Goal: Task Accomplishment & Management: Use online tool/utility

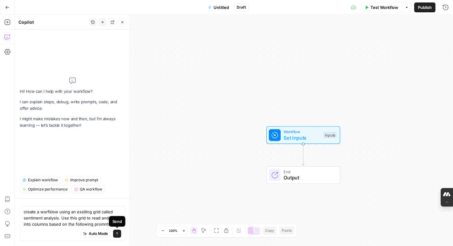
drag, startPoint x: 24, startPoint y: 211, endPoint x: 116, endPoint y: 236, distance: 96.0
click at [116, 236] on div "create a worfklow using an exsiting grid called sentiment analysis. Use this gr…" at bounding box center [72, 223] width 105 height 35
click at [120, 222] on textarea "create a worfklow using an exsiting grid called sentiment analysis. Use this gr…" at bounding box center [72, 217] width 97 height 18
paste textarea "Combined Prompt: Ad Copy Analysis for Xero 1. Role Definition: You are a highly…"
type textarea "create a worfklow using an exsiting grid called sentiment analysis. Use this gr…"
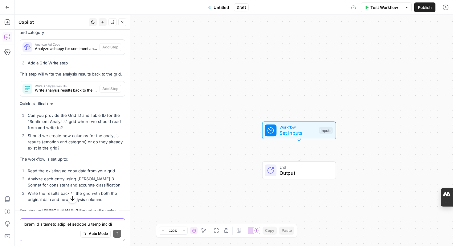
scroll to position [1559, 0]
type textarea "how can I find the Grid id?"
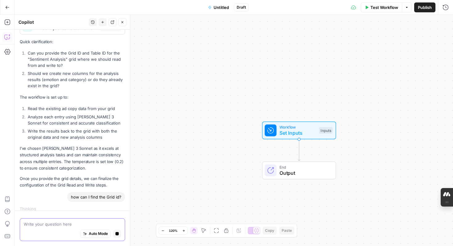
scroll to position [1620, 0]
drag, startPoint x: 80, startPoint y: 47, endPoint x: 67, endPoint y: 47, distance: 12.6
click at [67, 50] on li "Can you provide the Grid ID and Table ID for the "Sentiment Analysis" grid wher…" at bounding box center [75, 59] width 99 height 18
copy li "Grid ID"
click at [92, 221] on textarea at bounding box center [72, 224] width 97 height 6
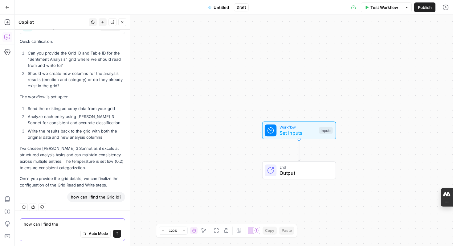
paste textarea "Grid ID"
type textarea "how can I find the Grid ID"
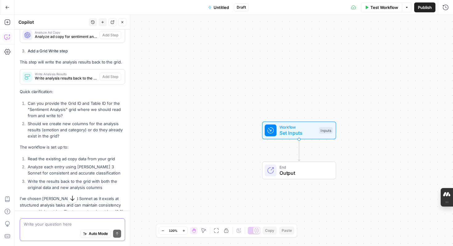
scroll to position [1570, 0]
paste textarea "30405"
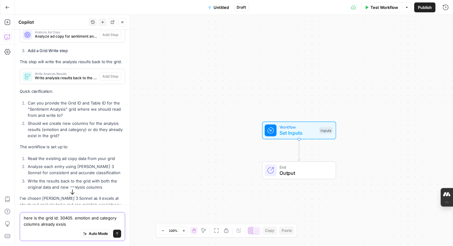
type textarea "here is the grid id: 30405. emotion and category columns already exsist"
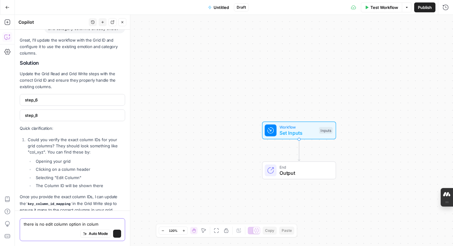
scroll to position [2100, 0]
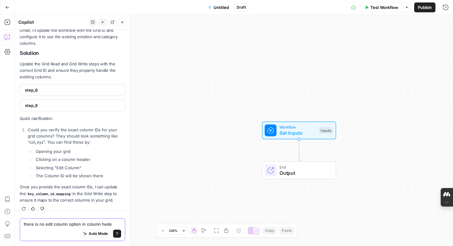
type textarea "there is no edit column option in column heder"
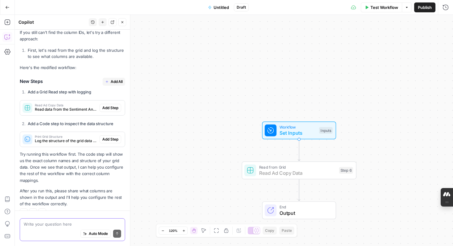
scroll to position [2378, 0]
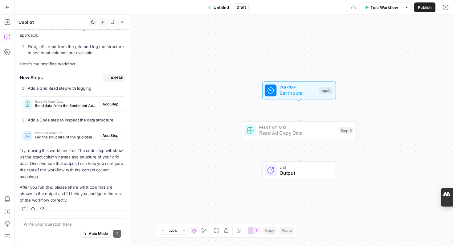
click at [111, 101] on span "Add Step" at bounding box center [110, 104] width 16 height 6
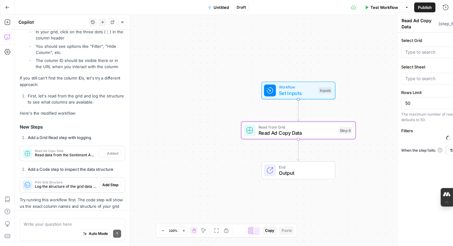
scroll to position [2427, 0]
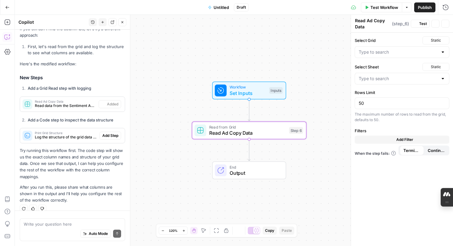
type input "Sentiment Analysis Grid"
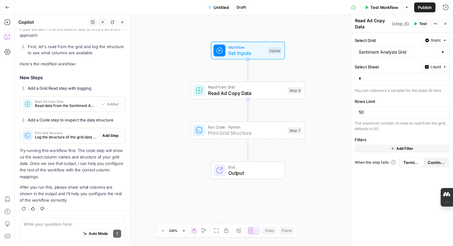
click at [111, 133] on span "Add Step" at bounding box center [110, 136] width 16 height 6
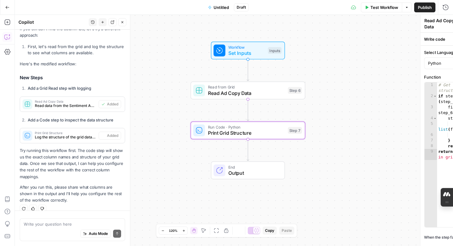
type textarea "Print Grid Structure"
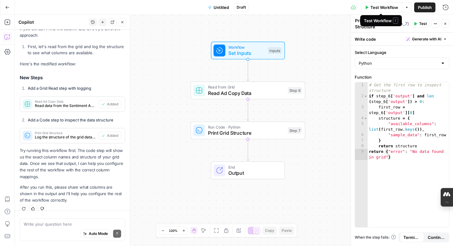
click at [366, 9] on button "Test Workflow" at bounding box center [380, 7] width 41 height 10
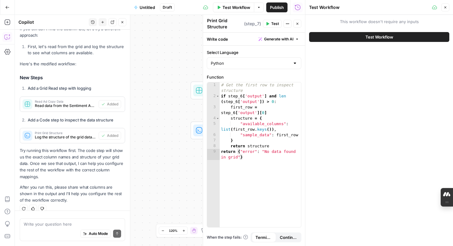
click at [374, 34] on span "Test Workflow" at bounding box center [379, 37] width 28 height 6
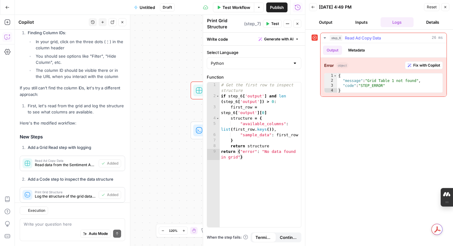
scroll to position [2435, 0]
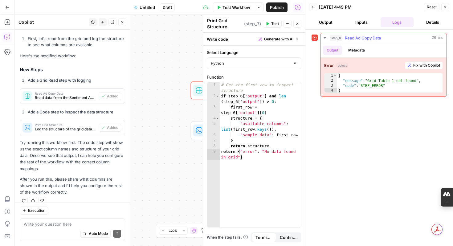
click at [422, 63] on span "Fix with Copilot" at bounding box center [426, 65] width 27 height 6
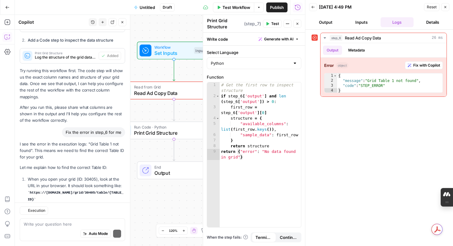
scroll to position [2581, 0]
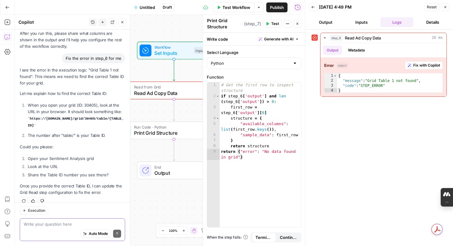
click at [44, 224] on textarea at bounding box center [72, 224] width 97 height 6
paste textarea "30405"
type textarea "you mean sheet id? her is sheet id 30405"
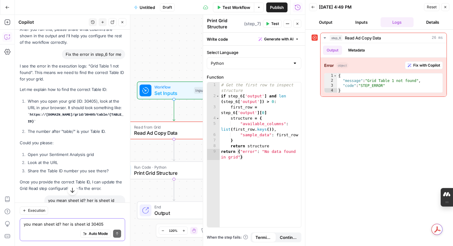
scroll to position [2730, 0]
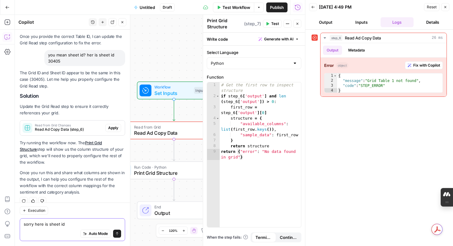
paste textarea "38780"
type textarea "sorry here is sheet id 38780"
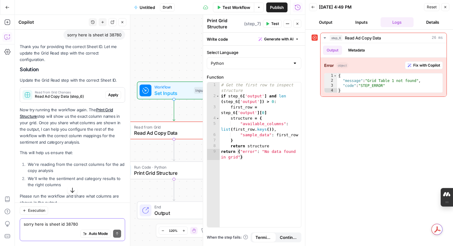
scroll to position [2903, 0]
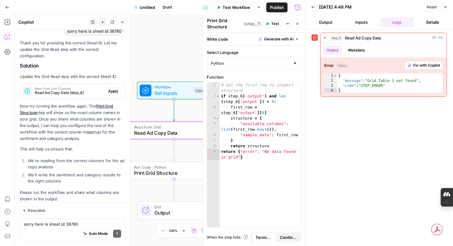
click at [114, 88] on span "Apply" at bounding box center [113, 91] width 10 height 6
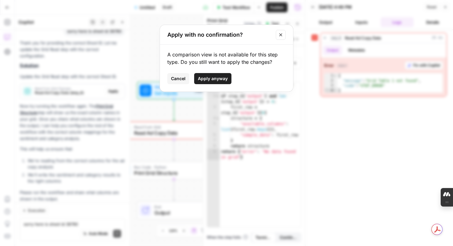
click at [228, 79] on button "Apply anyway" at bounding box center [212, 78] width 37 height 11
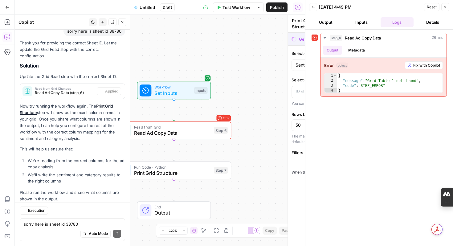
type textarea "Read Ad Copy Data"
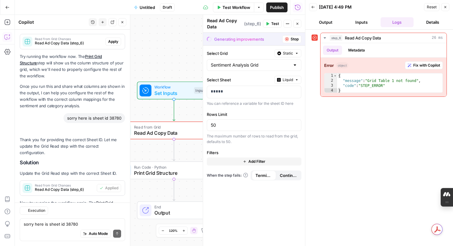
scroll to position [2933, 0]
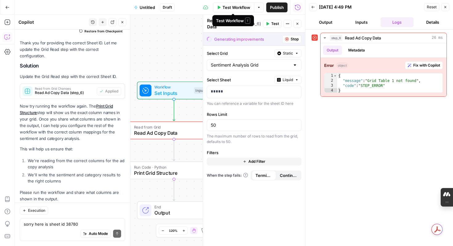
click at [220, 7] on button "Test Workflow" at bounding box center [233, 7] width 41 height 10
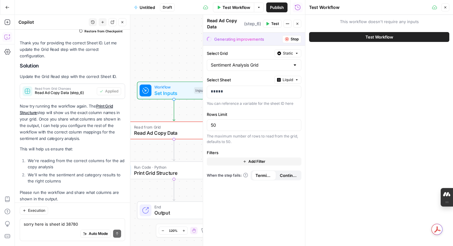
click at [344, 36] on button "Test Workflow" at bounding box center [379, 37] width 140 height 10
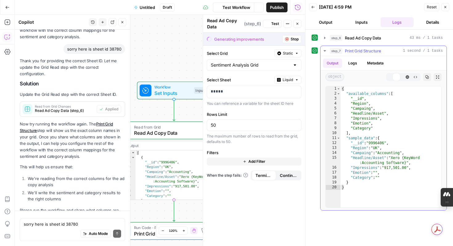
scroll to position [2933, 0]
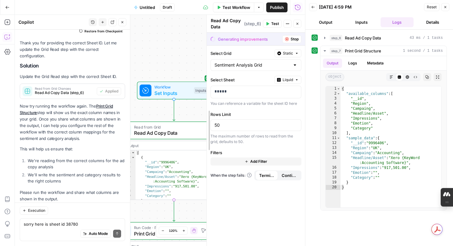
drag, startPoint x: 202, startPoint y: 78, endPoint x: 262, endPoint y: 82, distance: 59.6
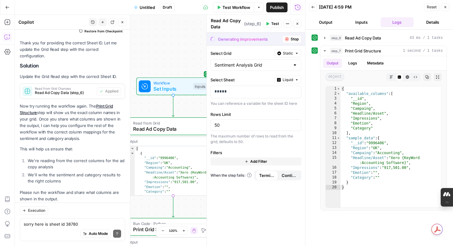
click at [294, 42] on button "Stop" at bounding box center [291, 39] width 19 height 8
click at [312, 8] on icon "button" at bounding box center [313, 7] width 4 height 4
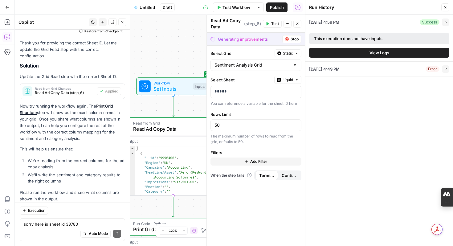
click at [445, 8] on icon "button" at bounding box center [445, 8] width 4 height 4
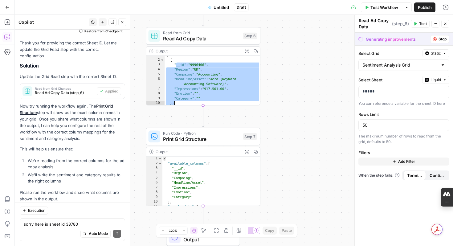
scroll to position [2, 0]
drag, startPoint x: 174, startPoint y: 67, endPoint x: 206, endPoint y: 96, distance: 43.0
click at [206, 96] on div "[ { "__id" : "9996406" , "Region" : "UK" , "Campaing" : "Accounting" , "Headlin…" at bounding box center [212, 82] width 96 height 59
type textarea "**********"
click at [45, 230] on div "Auto Mode Send" at bounding box center [72, 234] width 97 height 14
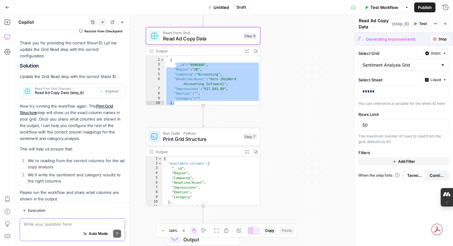
paste textarea "__id": "9996406", "Region": "UK", "Campaing": "Accounting", "Headline/Asset": "…"
type textarea "__id": "9996406", "Region": "UK", "Campaing": "Accounting", "Headline/Asset": "…"
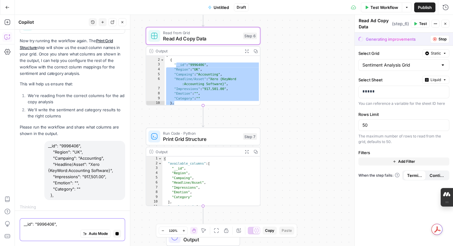
scroll to position [2902, 0]
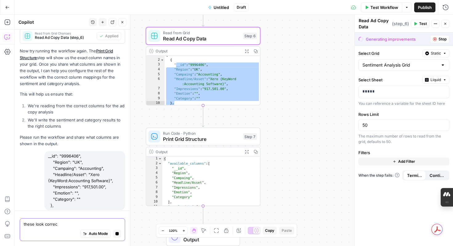
type textarea "these look correct"
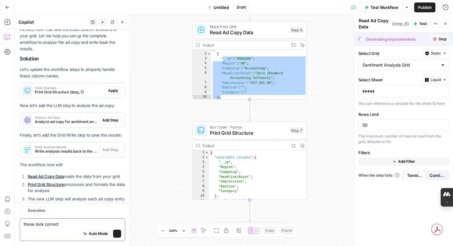
scroll to position [3278, 0]
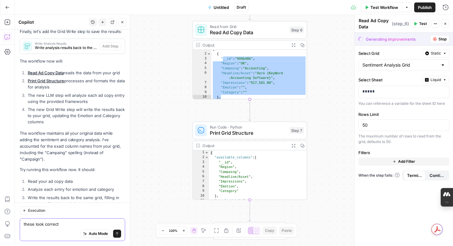
drag, startPoint x: 62, startPoint y: 223, endPoint x: 22, endPoint y: 223, distance: 39.4
click at [22, 223] on div "these look correct these look correct Auto Mode Send" at bounding box center [72, 229] width 105 height 23
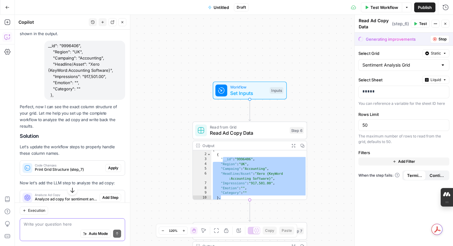
scroll to position [3098, 0]
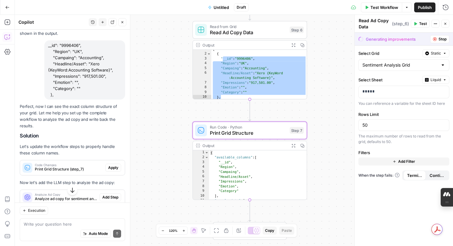
click at [114, 165] on span "Apply" at bounding box center [113, 168] width 10 height 6
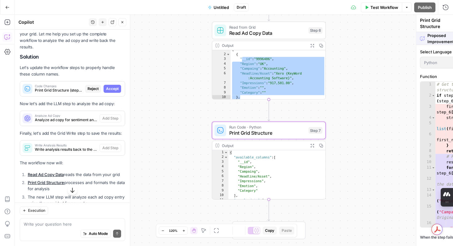
scroll to position [3019, 0]
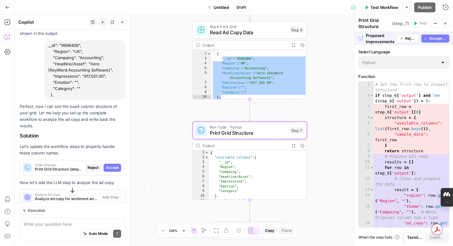
click at [117, 165] on span "Accept" at bounding box center [112, 168] width 13 height 6
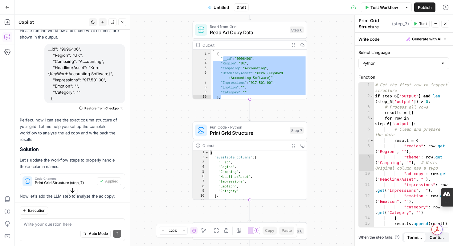
scroll to position [3102, 0]
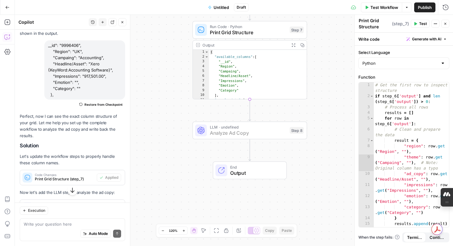
click at [115, 204] on span "Add Step" at bounding box center [110, 207] width 16 height 6
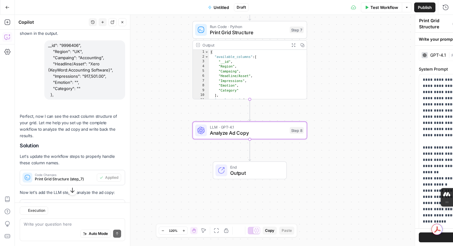
type textarea "Analyze Ad Copy"
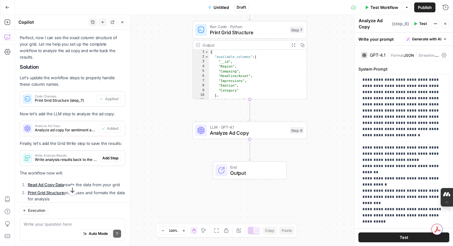
scroll to position [3180, 0]
click at [112, 155] on span "Add Step" at bounding box center [110, 158] width 16 height 6
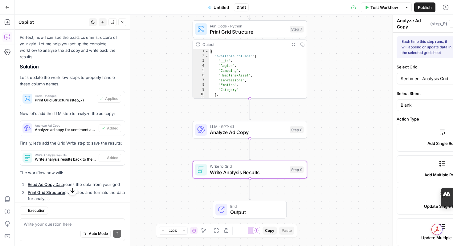
type textarea "Write Analysis Results"
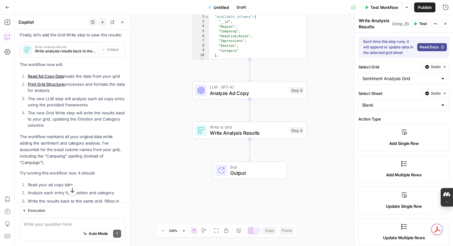
scroll to position [3292, 0]
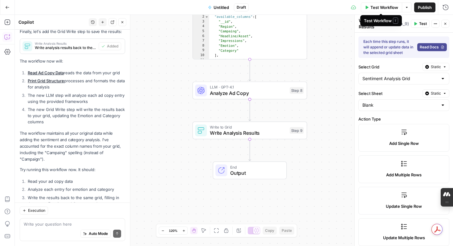
click at [368, 7] on button "Test Workflow" at bounding box center [380, 7] width 41 height 10
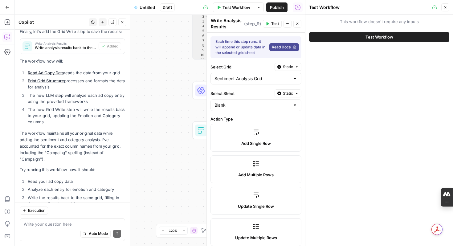
click at [363, 36] on button "Test Workflow" at bounding box center [379, 37] width 140 height 10
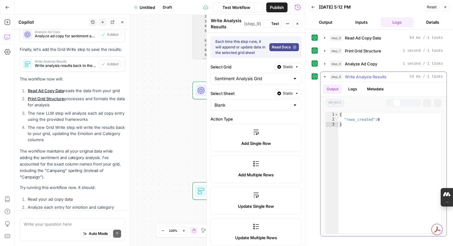
scroll to position [3292, 0]
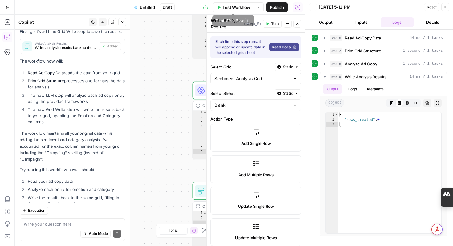
click at [219, 6] on icon "button" at bounding box center [219, 8] width 4 height 4
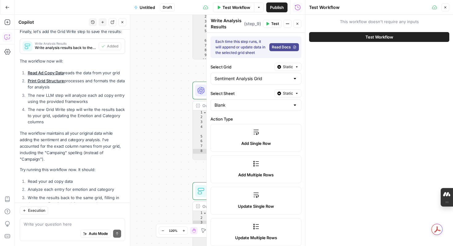
click at [356, 35] on button "Test Workflow" at bounding box center [379, 37] width 140 height 10
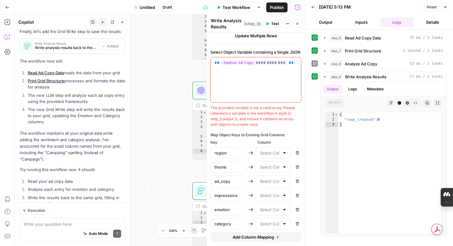
scroll to position [204, 0]
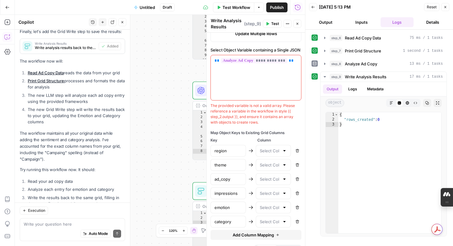
click at [284, 151] on div at bounding box center [284, 150] width 5 height 6
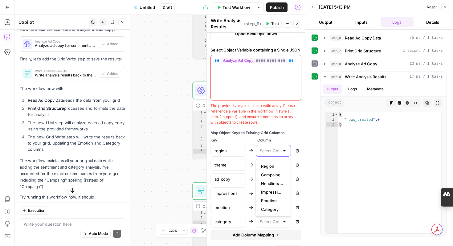
scroll to position [3265, 0]
click at [325, 23] on button "Output" at bounding box center [325, 22] width 33 height 10
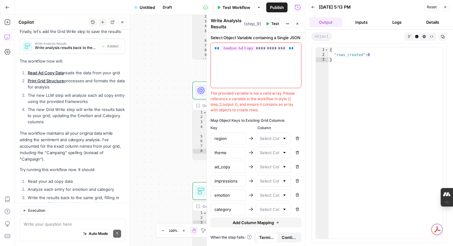
scroll to position [208, 0]
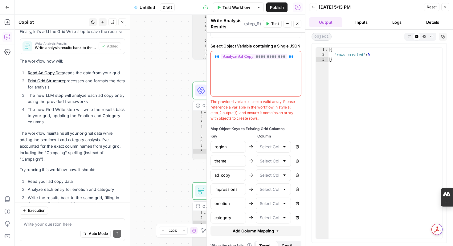
click at [287, 146] on div at bounding box center [273, 147] width 35 height 12
click at [282, 161] on span "Region" at bounding box center [272, 162] width 22 height 6
type input "Region"
click at [284, 159] on div at bounding box center [284, 161] width 5 height 6
click at [280, 182] on span "Campaing" at bounding box center [272, 185] width 22 height 6
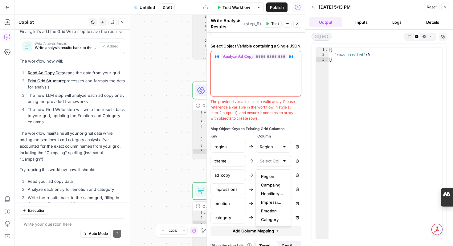
type input "Campaing"
click at [284, 176] on div at bounding box center [284, 175] width 5 height 6
click at [280, 205] on span "Headline/Asset" at bounding box center [272, 207] width 22 height 6
type input "Headline/Asset"
click at [285, 188] on div at bounding box center [284, 189] width 5 height 6
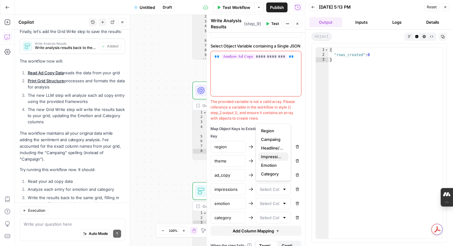
click at [279, 157] on span "Impressions" at bounding box center [272, 156] width 22 height 6
type input "Impressions"
click at [285, 203] on div at bounding box center [284, 203] width 5 height 6
click at [281, 181] on span "Emotion" at bounding box center [272, 179] width 22 height 6
type input "Emotion"
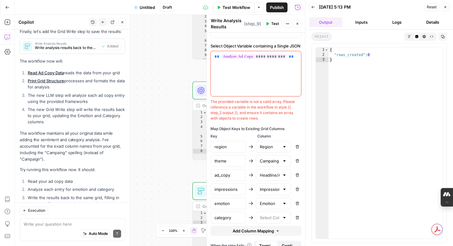
click at [285, 217] on div at bounding box center [284, 217] width 5 height 6
click at [279, 202] on span "Category" at bounding box center [272, 202] width 22 height 6
type input "Category"
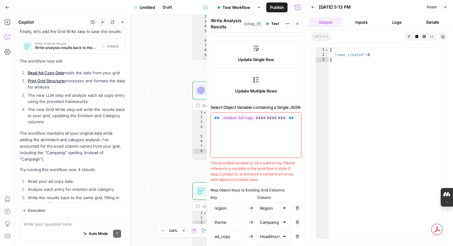
scroll to position [131, 0]
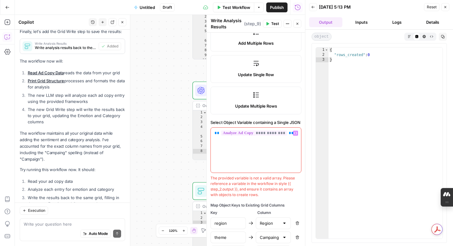
click at [284, 139] on div "**********" at bounding box center [256, 149] width 90 height 45
drag, startPoint x: 211, startPoint y: 178, endPoint x: 279, endPoint y: 191, distance: 69.4
click at [279, 191] on div "The provided variable is not a valid array. Please reference a variable in the …" at bounding box center [255, 186] width 91 height 22
copy div "The provided variable is not a valid array. Please reference a variable in the …"
click at [238, 200] on div "**********" at bounding box center [256, 115] width 98 height 429
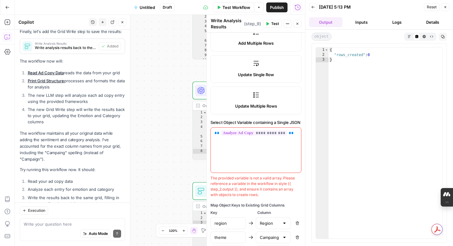
drag, startPoint x: 211, startPoint y: 179, endPoint x: 272, endPoint y: 197, distance: 63.4
click at [272, 197] on div "**********" at bounding box center [256, 115] width 98 height 429
copy div "The provided variable is not a valid array. Please reference a variable in the …"
click at [94, 226] on textarea at bounding box center [72, 224] width 97 height 6
paste textarea "The provided variable is not a valid array. Please reference a variable in the …"
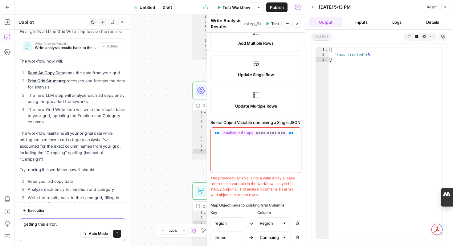
type textarea "getting this error: The provided variable is not a valid array. Please referenc…"
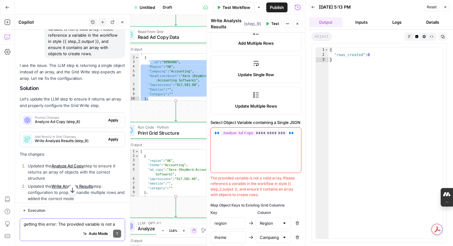
scroll to position [3498, 0]
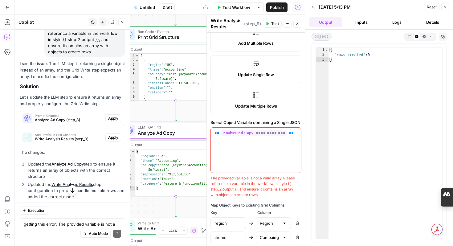
click at [114, 115] on span "Apply" at bounding box center [113, 118] width 10 height 6
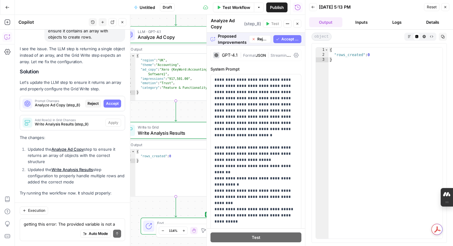
scroll to position [3411, 0]
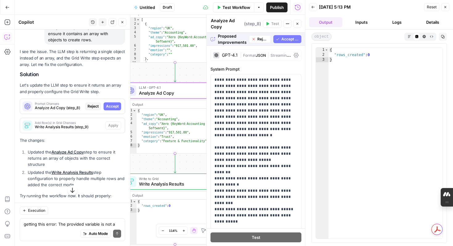
click at [111, 103] on span "Accept" at bounding box center [112, 106] width 13 height 6
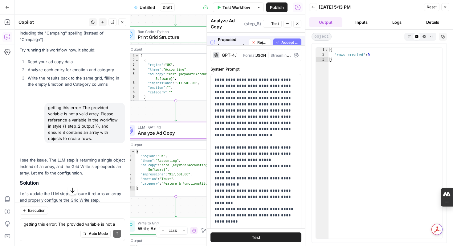
scroll to position [3520, 0]
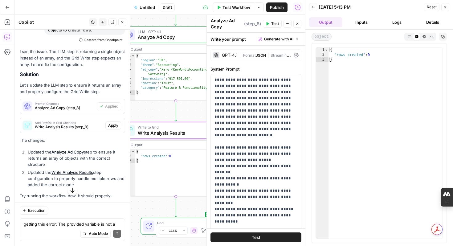
click at [113, 123] on span "Apply" at bounding box center [113, 126] width 10 height 6
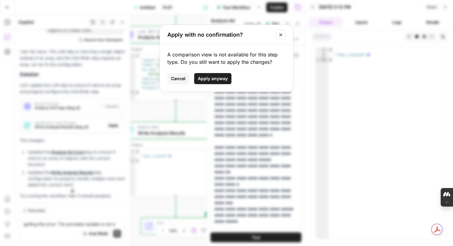
click at [214, 80] on span "Apply anyway" at bounding box center [213, 78] width 30 height 6
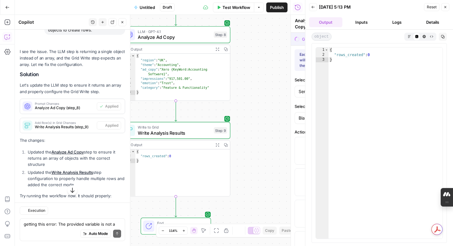
type textarea "Write Analysis Results"
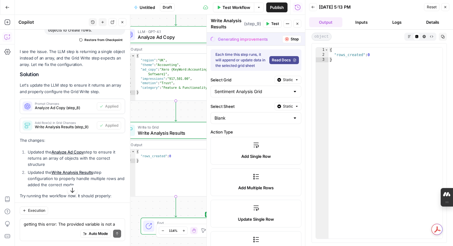
click at [214, 80] on label "Select Grid" at bounding box center [241, 80] width 62 height 6
click at [214, 88] on input "Sentiment Analysis Grid" at bounding box center [251, 91] width 75 height 6
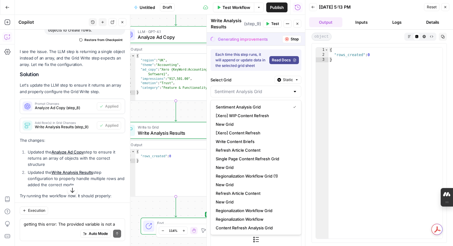
scroll to position [3540, 0]
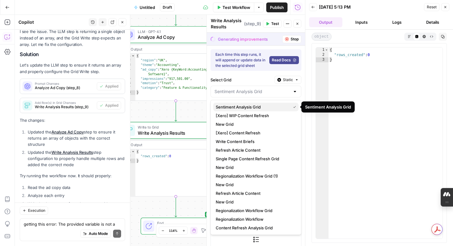
click at [280, 106] on span "Sentiment Analysis Grid" at bounding box center [251, 107] width 72 height 6
type input "Sentiment Analysis Grid"
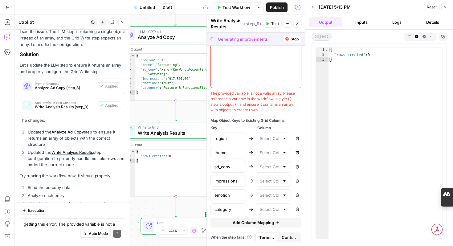
drag, startPoint x: 211, startPoint y: 120, endPoint x: 219, endPoint y: 124, distance: 9.6
click at [220, 125] on div "Map Object Keys to Existing Grid Columns Key Column region Remove theme Remove …" at bounding box center [255, 173] width 91 height 110
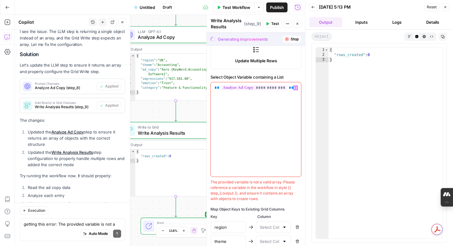
scroll to position [192, 0]
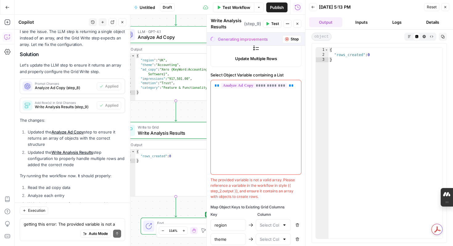
click at [296, 40] on span "Stop" at bounding box center [294, 39] width 8 height 6
click at [291, 39] on span "Stop" at bounding box center [294, 39] width 8 height 6
click at [313, 9] on icon "button" at bounding box center [313, 7] width 4 height 4
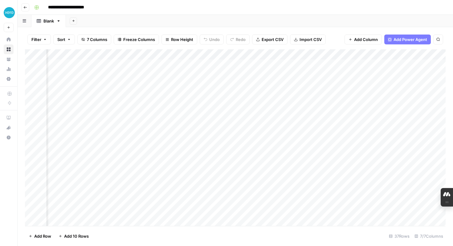
scroll to position [0, 118]
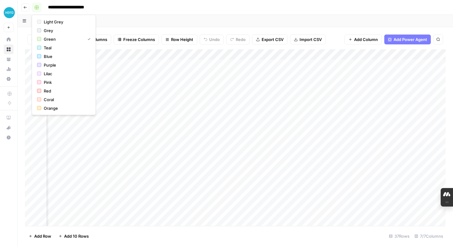
click at [38, 8] on rect "button" at bounding box center [37, 8] width 4 height 4
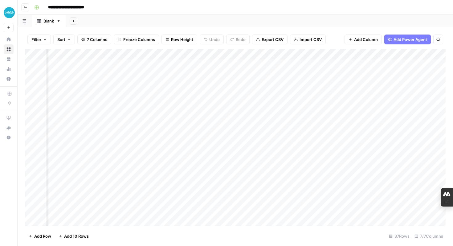
click at [112, 7] on div "**********" at bounding box center [239, 7] width 415 height 10
click at [138, 56] on div "Add Column" at bounding box center [235, 137] width 420 height 176
click at [138, 56] on div at bounding box center [100, 55] width 89 height 12
click at [316, 54] on div "Add Column" at bounding box center [235, 137] width 420 height 176
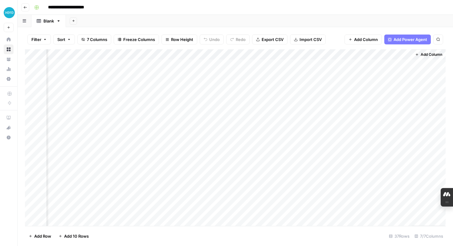
click at [306, 63] on div "Add Column" at bounding box center [235, 137] width 420 height 176
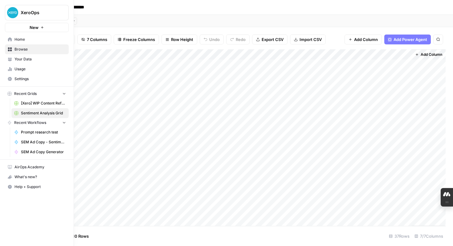
click at [248, 53] on div "Add Column" at bounding box center [235, 137] width 420 height 176
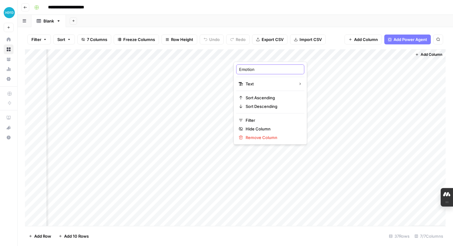
click at [269, 71] on input "Emotion" at bounding box center [270, 69] width 62 height 6
click at [245, 54] on div "Add Column" at bounding box center [235, 137] width 420 height 176
click at [307, 57] on div at bounding box center [277, 55] width 89 height 12
click at [300, 65] on div "Add Column" at bounding box center [235, 137] width 420 height 176
click at [331, 53] on div "Add Column" at bounding box center [235, 137] width 420 height 176
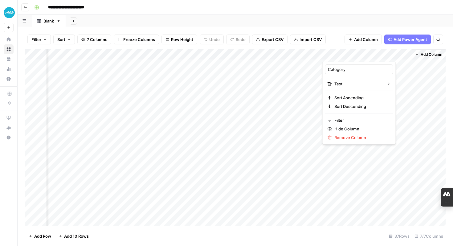
click at [402, 55] on div at bounding box center [366, 55] width 89 height 12
click at [318, 56] on div "Add Column" at bounding box center [235, 137] width 420 height 176
click at [217, 52] on div "Add Column" at bounding box center [235, 137] width 420 height 176
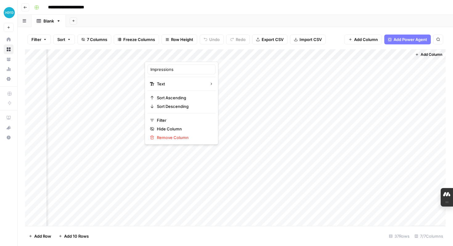
click at [215, 58] on div at bounding box center [189, 55] width 89 height 12
click at [218, 71] on div "Add Column" at bounding box center [235, 137] width 420 height 176
click at [228, 55] on div "Add Column" at bounding box center [235, 137] width 420 height 176
click at [317, 55] on div "Add Column" at bounding box center [235, 137] width 420 height 176
click at [228, 53] on div "Add Column" at bounding box center [235, 137] width 420 height 176
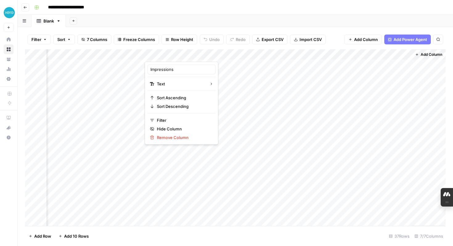
click at [114, 54] on div "Add Column" at bounding box center [235, 137] width 420 height 176
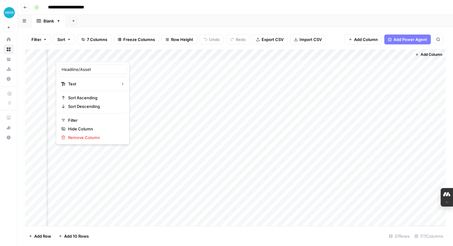
click at [141, 54] on div at bounding box center [100, 55] width 89 height 12
click at [140, 54] on div at bounding box center [100, 55] width 89 height 12
click at [131, 55] on div at bounding box center [100, 55] width 89 height 12
click at [131, 64] on div "Add Column" at bounding box center [235, 137] width 420 height 176
click at [136, 56] on div "Add Column" at bounding box center [235, 137] width 420 height 176
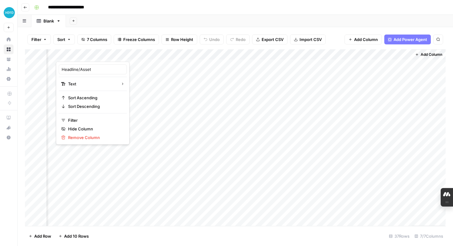
click at [139, 56] on div at bounding box center [100, 55] width 89 height 12
click at [141, 55] on div at bounding box center [100, 55] width 89 height 12
click at [135, 112] on span "Number" at bounding box center [137, 111] width 30 height 6
click at [138, 54] on div "Add Column" at bounding box center [235, 137] width 420 height 176
click at [64, 120] on icon "button" at bounding box center [64, 120] width 4 height 2
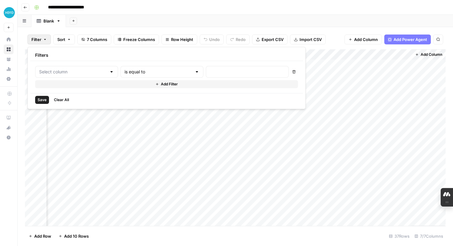
type input "Headline/Asset"
click at [130, 120] on div "Add Column" at bounding box center [235, 137] width 420 height 176
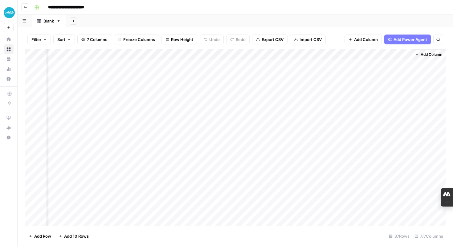
click at [139, 55] on div "Add Column" at bounding box center [235, 137] width 420 height 176
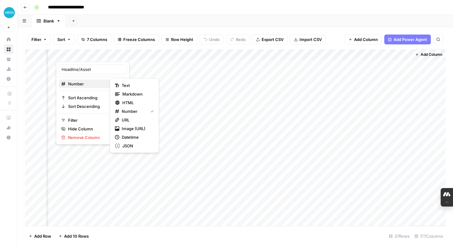
click at [102, 83] on div "Number" at bounding box center [92, 84] width 63 height 6
click at [123, 85] on span "Text" at bounding box center [137, 85] width 30 height 6
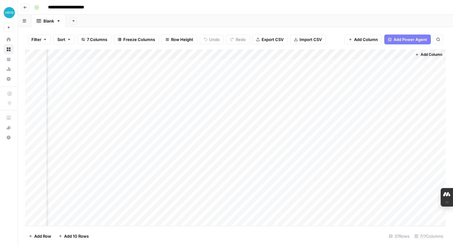
click at [139, 54] on div "Add Column" at bounding box center [235, 137] width 420 height 176
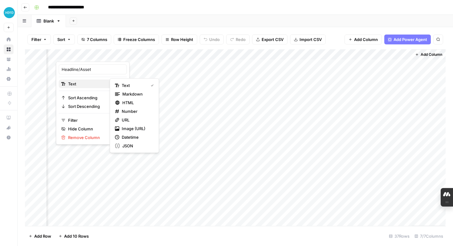
click at [121, 83] on icon "button" at bounding box center [123, 84] width 4 height 4
click at [140, 116] on button "URL" at bounding box center [134, 119] width 44 height 9
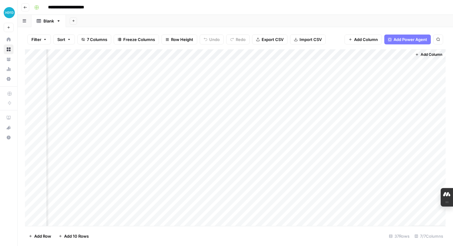
click at [140, 55] on div "Add Column" at bounding box center [235, 137] width 420 height 176
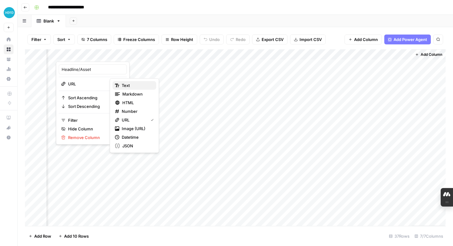
click at [146, 87] on span "Text" at bounding box center [137, 85] width 30 height 6
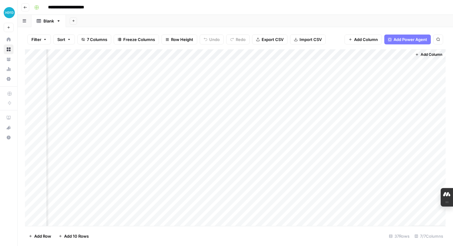
click at [140, 55] on div "Add Column" at bounding box center [235, 137] width 420 height 176
click at [221, 54] on div "Add Column" at bounding box center [235, 137] width 420 height 176
click at [266, 54] on div "Add Column" at bounding box center [235, 137] width 420 height 176
click at [406, 55] on div "Add Column" at bounding box center [235, 137] width 420 height 176
click at [405, 55] on div at bounding box center [366, 55] width 89 height 12
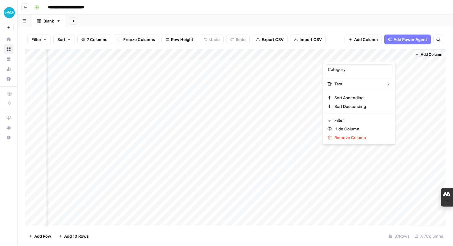
click at [226, 54] on div "Add Column" at bounding box center [235, 137] width 420 height 176
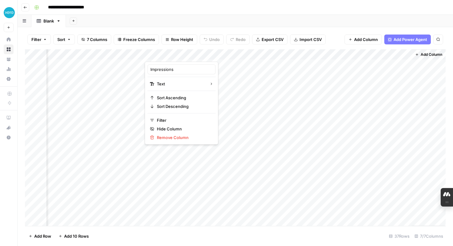
click at [311, 58] on div "Add Column" at bounding box center [235, 137] width 420 height 176
click at [368, 57] on div "Add Column" at bounding box center [235, 137] width 420 height 176
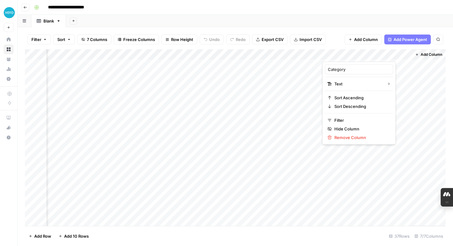
click at [25, 7] on icon "button" at bounding box center [25, 8] width 4 height 4
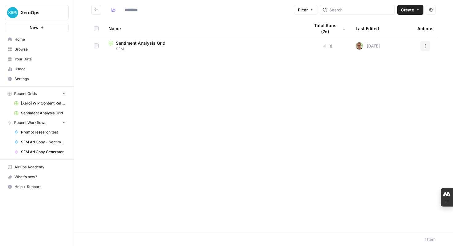
type input "***"
click at [136, 46] on span "SEM" at bounding box center [203, 49] width 191 height 6
